Goal: Task Accomplishment & Management: Complete application form

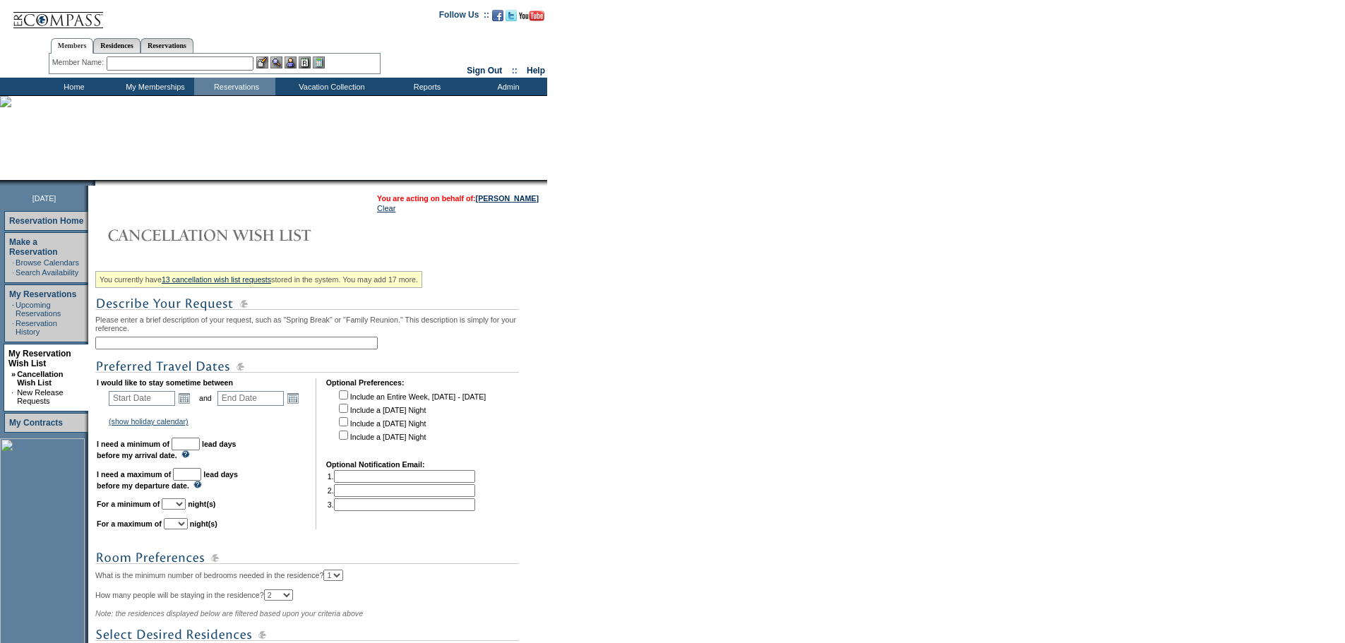
click at [264, 346] on input "text" at bounding box center [236, 343] width 282 height 13
click at [317, 350] on input "text" at bounding box center [236, 343] width 282 height 13
type input "Grand Cayman - 13-15"
click at [193, 403] on td "Open the calendar popup. << < [DATE] > >> S M T W T F S 1 2 3 4 5 6 7 8 9 10 11…" at bounding box center [184, 399] width 18 height 16
click at [192, 405] on link "Open the calendar popup." at bounding box center [185, 399] width 16 height 16
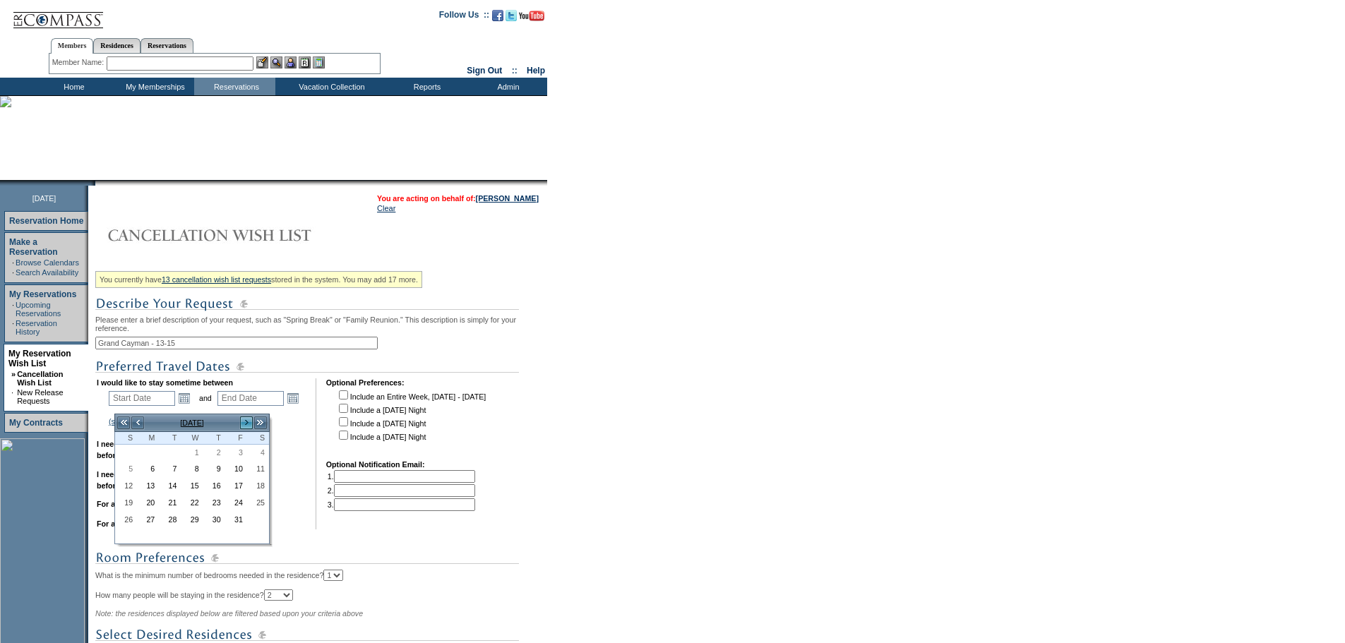
click at [245, 422] on link ">" at bounding box center [246, 423] width 14 height 14
click at [215, 487] on link "13" at bounding box center [214, 487] width 20 height 16
type input "[DATE]"
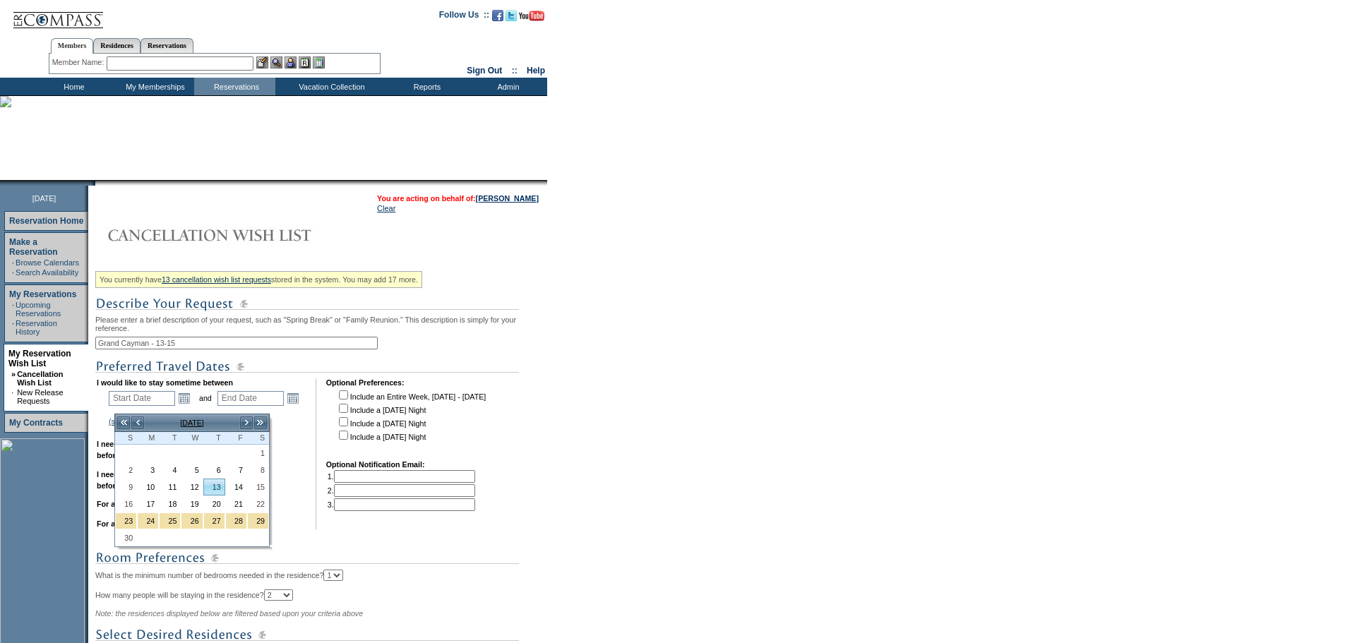
type input "[DATE]"
type input "43"
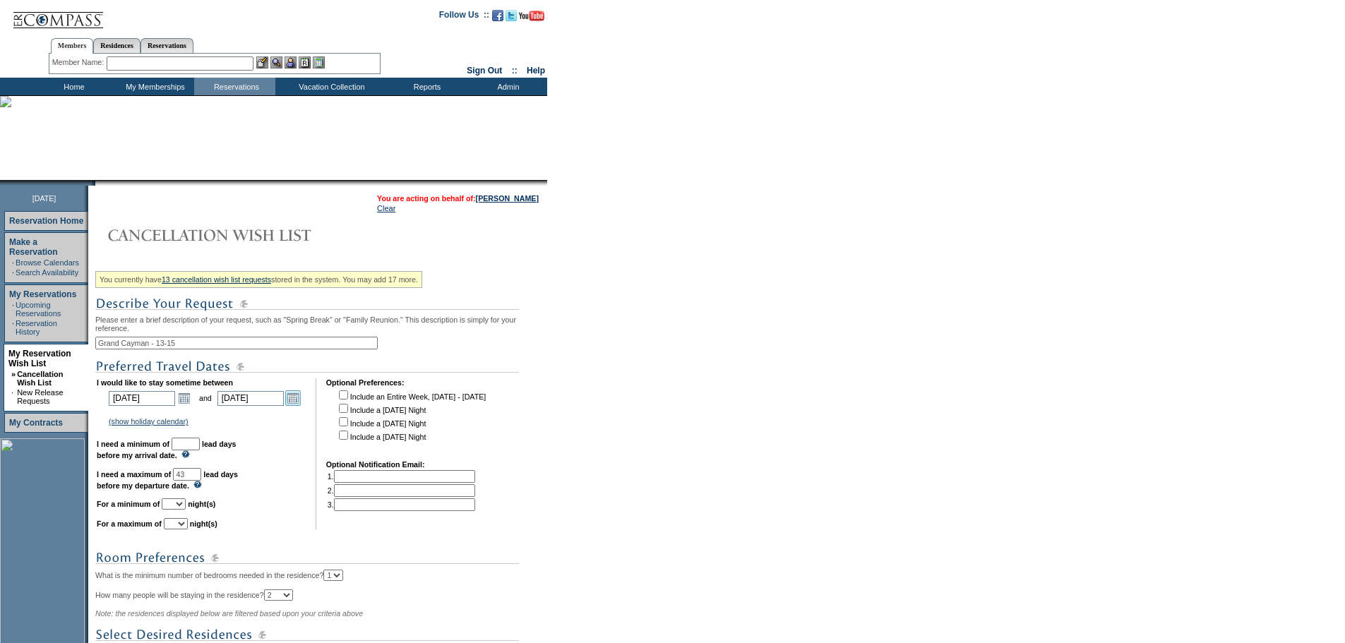
click at [301, 403] on link "Open the calendar popup." at bounding box center [293, 399] width 16 height 16
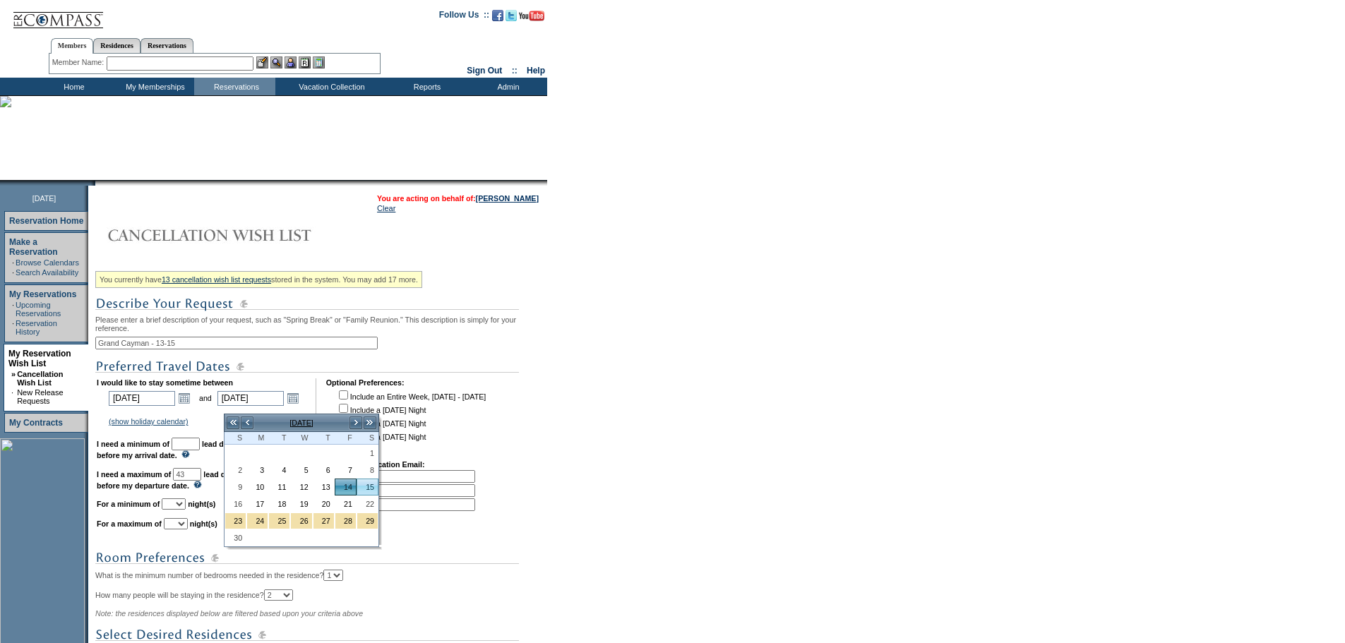
click at [366, 490] on link "15" at bounding box center [367, 487] width 20 height 16
type input "[DATE]"
type input "44"
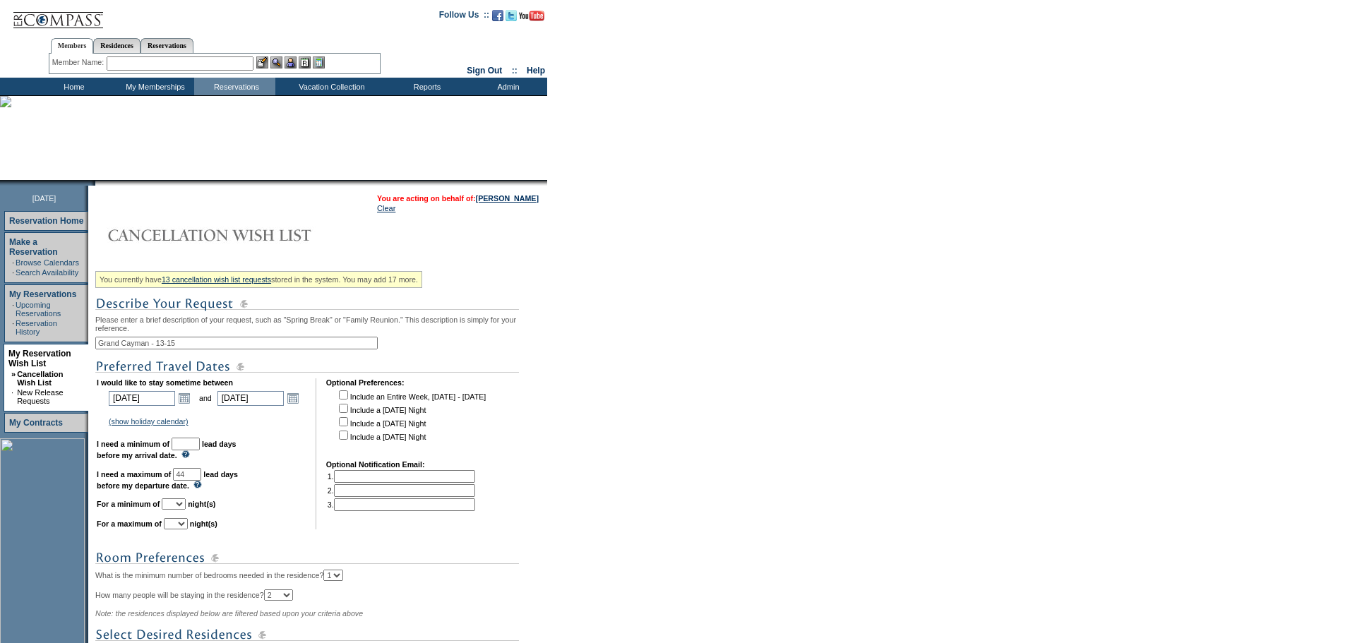
click at [186, 510] on select "1 2 3 4 5 6 7 8 9 10 11 12 13 14" at bounding box center [174, 504] width 24 height 11
select select "2"
click at [179, 510] on select "1 2 3 4 5 6 7 8 9 10 11 12 13 14" at bounding box center [174, 504] width 24 height 11
click at [188, 530] on select "1 2 3 4 5 6 7 8 9 10 11 12 13 14" at bounding box center [176, 523] width 24 height 11
select select "2"
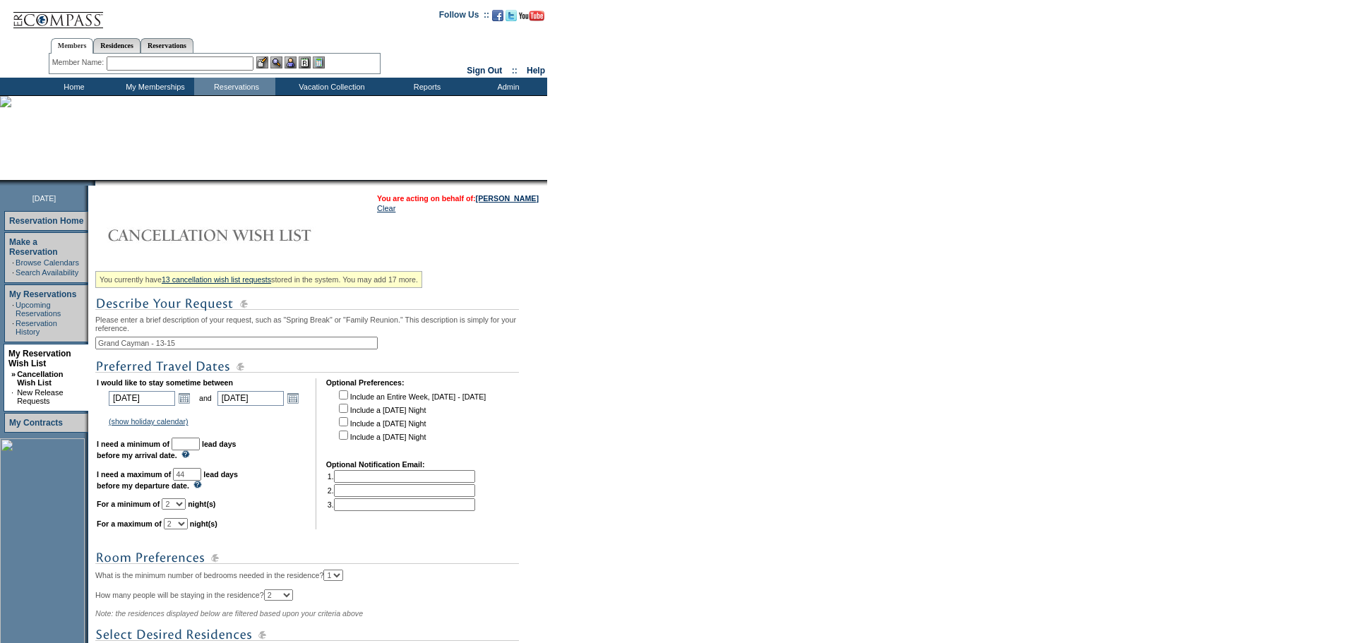
click at [181, 530] on select "1 2 3 4 5 6 7 8 9 10 11 12 13 14" at bounding box center [176, 523] width 24 height 11
click at [217, 460] on td "I would like to stay sometime between [DATE] [DATE] Open the calendar popup. <<…" at bounding box center [201, 453] width 209 height 151
click at [200, 451] on input "text" at bounding box center [186, 444] width 28 height 13
type input "30"
click at [270, 487] on td "I would like to stay sometime between [DATE] [DATE] Open the calendar popup. <<…" at bounding box center [201, 453] width 209 height 151
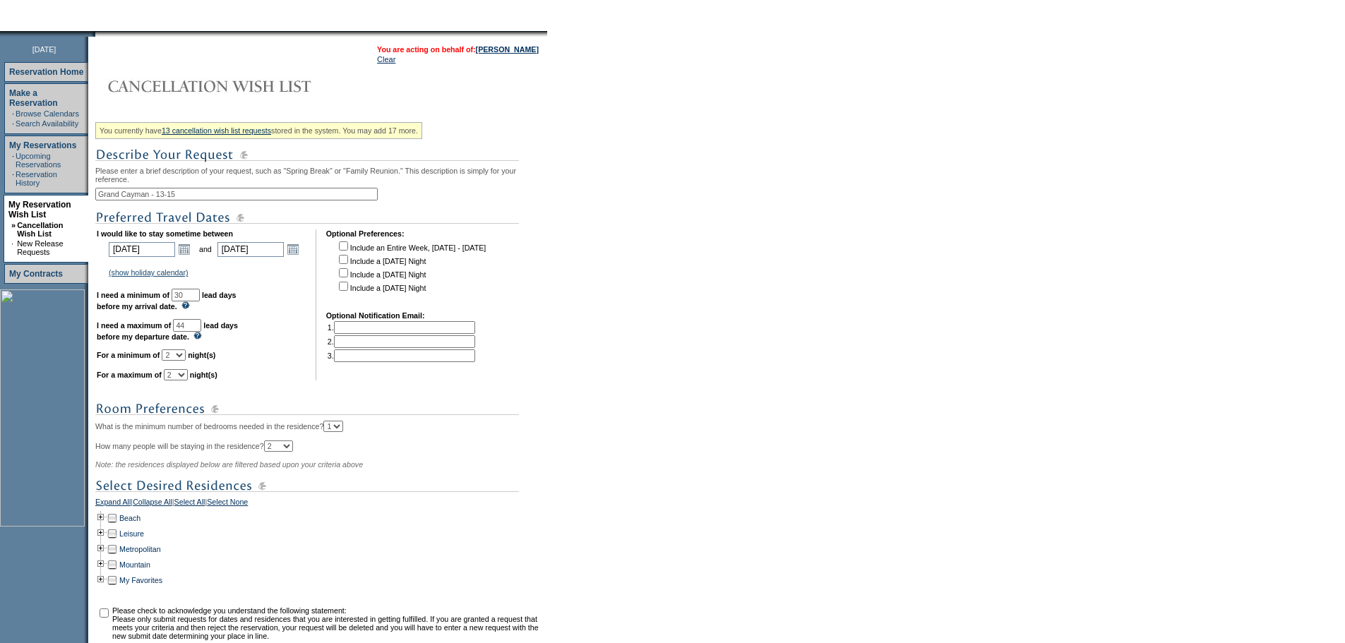
scroll to position [321, 0]
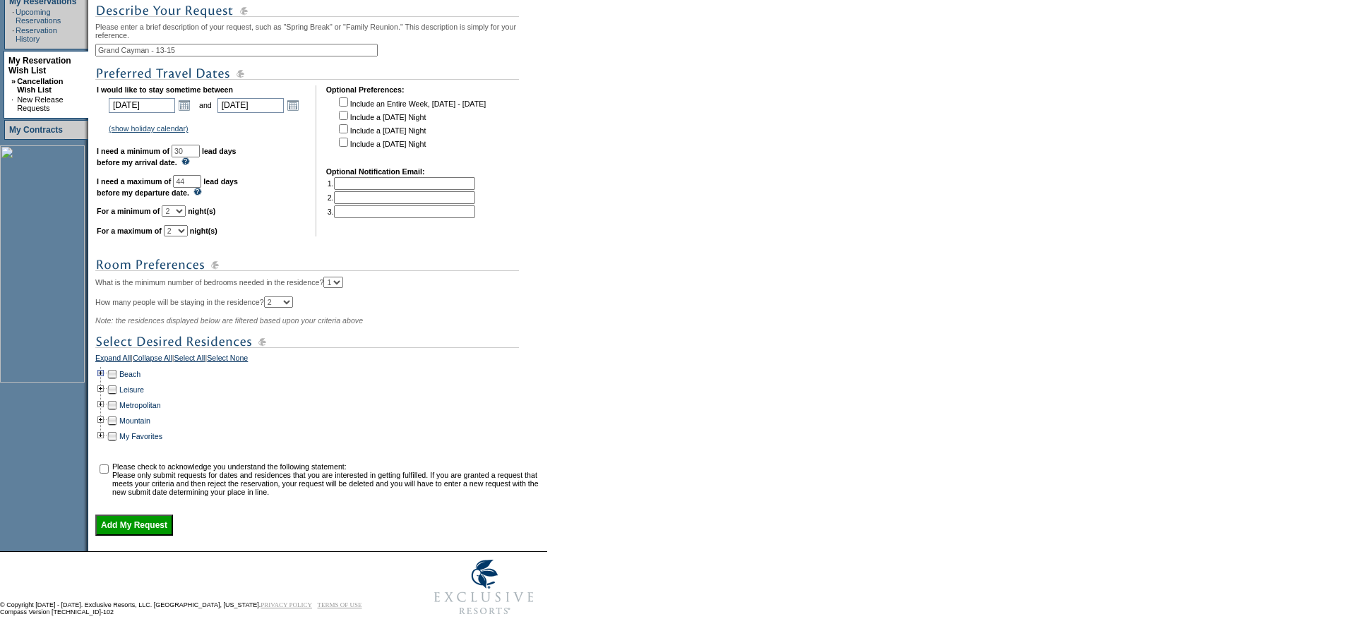
click at [102, 366] on td at bounding box center [100, 374] width 11 height 16
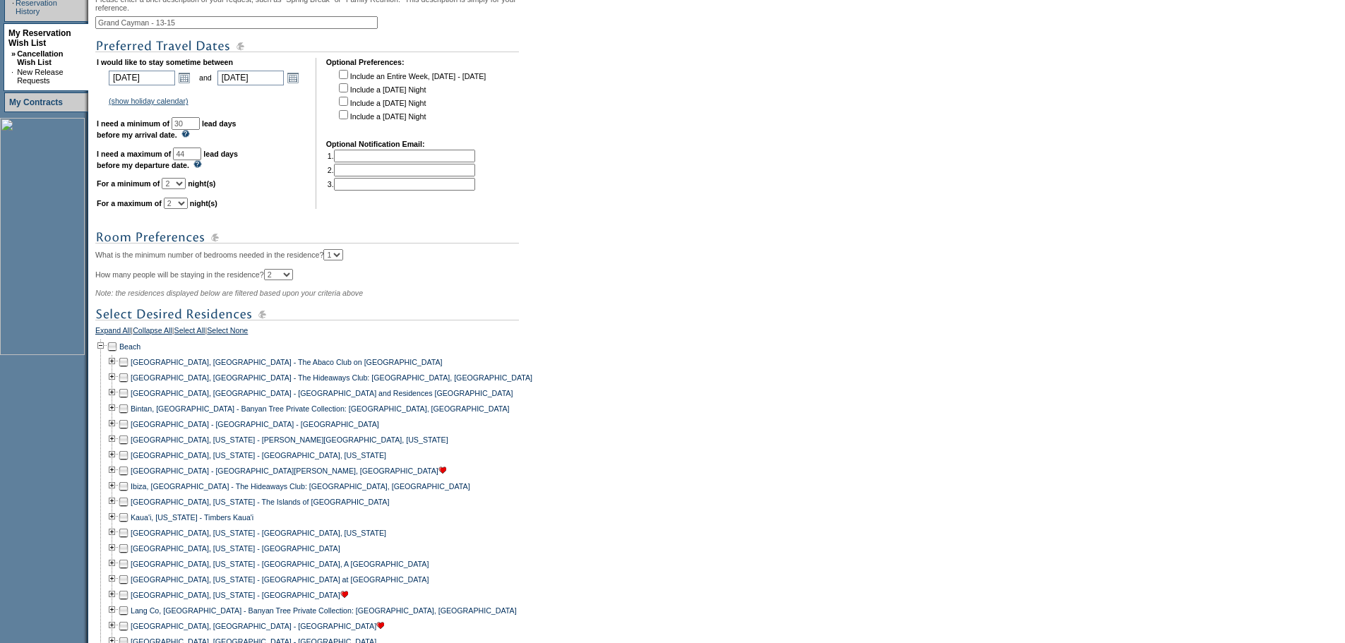
click at [129, 479] on td at bounding box center [123, 471] width 11 height 16
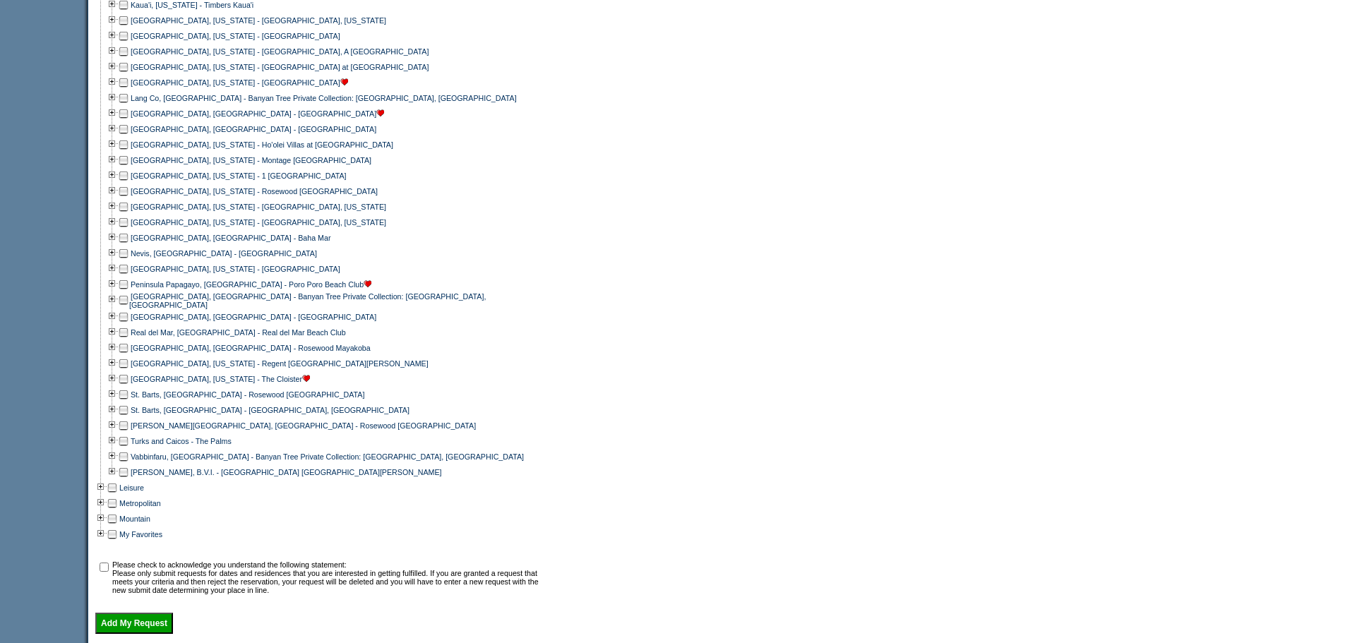
scroll to position [958, 0]
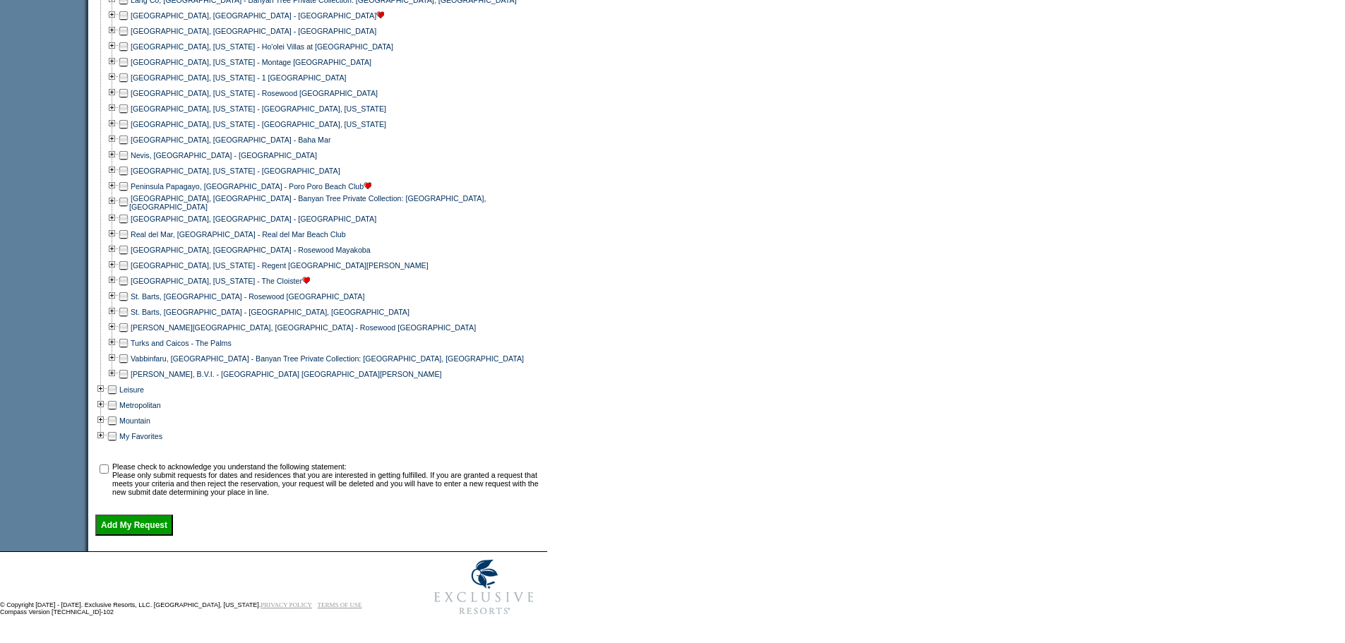
click at [107, 465] on input "checkbox" at bounding box center [104, 469] width 9 height 9
checkbox input "true"
click at [138, 524] on input "Add My Request" at bounding box center [134, 525] width 78 height 21
